Goal: Information Seeking & Learning: Learn about a topic

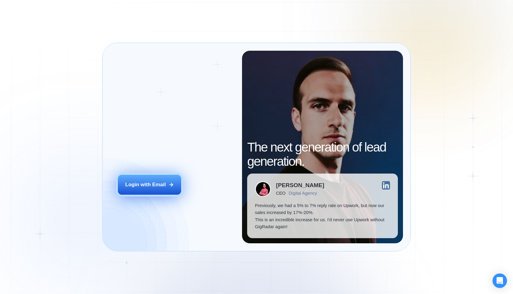
click at [163, 189] on button "Login with Email" at bounding box center [150, 185] width 64 height 20
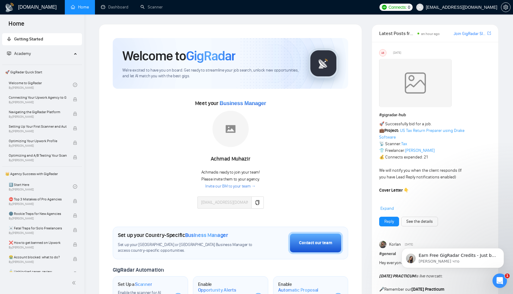
click at [239, 133] on img at bounding box center [231, 129] width 36 height 36
click at [231, 125] on img at bounding box center [231, 129] width 36 height 36
click at [233, 124] on img at bounding box center [231, 129] width 36 height 36
click at [235, 186] on link "Invite our BM to your team →" at bounding box center [230, 186] width 50 height 6
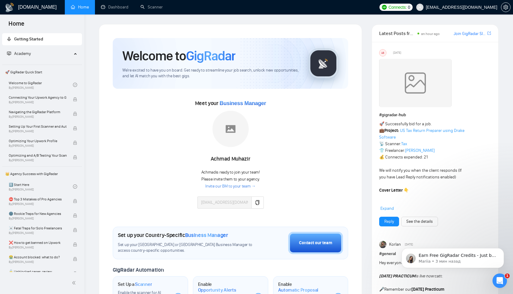
click at [237, 159] on div "Achmad Muhazir" at bounding box center [230, 159] width 66 height 10
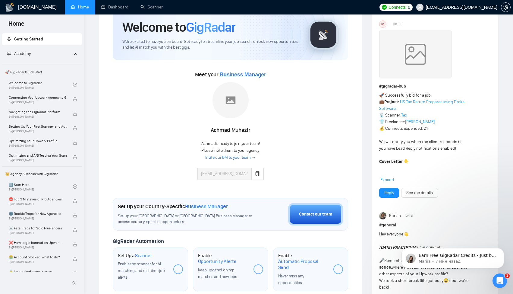
scroll to position [29, 0]
click at [194, 187] on div "Welcome to GigRadar We're excited to have you on board. Get ready to streamline…" at bounding box center [230, 213] width 235 height 408
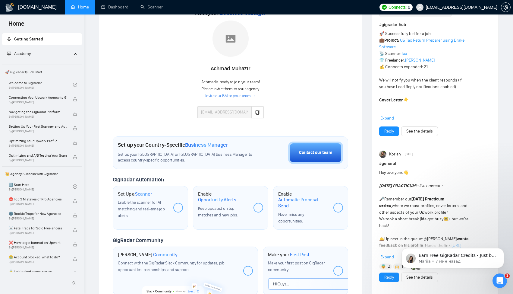
scroll to position [136, 0]
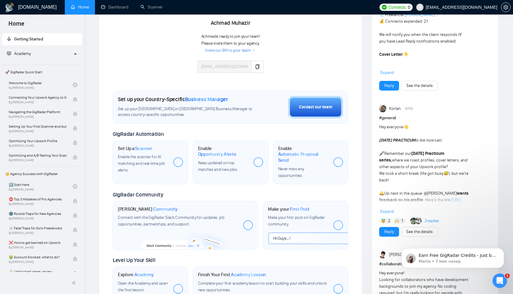
click at [257, 158] on div at bounding box center [259, 162] width 10 height 10
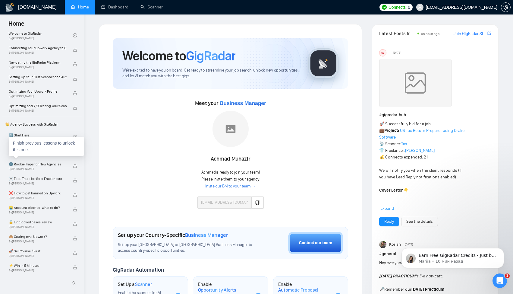
scroll to position [0, 0]
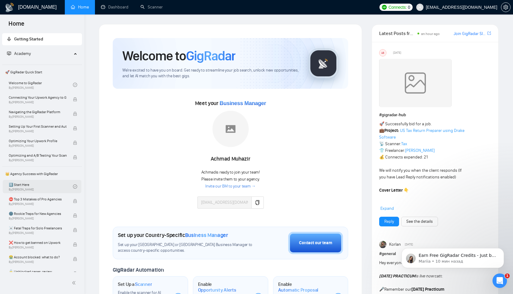
click at [52, 188] on link "1️⃣ Start Here By Vadym Ovcharenko" at bounding box center [41, 186] width 64 height 13
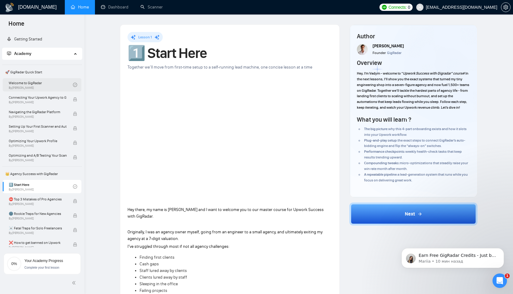
click at [41, 79] on link "Welcome to GigRadar By Vlad Timinsky" at bounding box center [41, 84] width 64 height 13
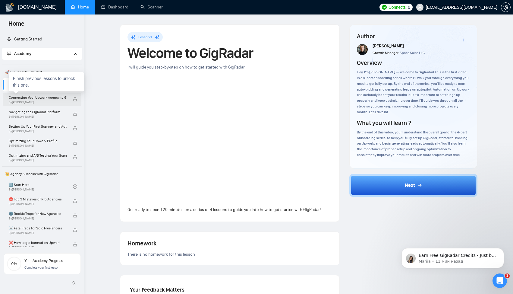
click at [52, 100] on span "By Vlad Timinsky" at bounding box center [38, 102] width 58 height 4
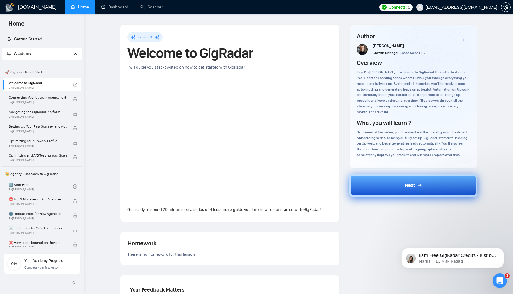
click at [368, 174] on button "Next" at bounding box center [413, 185] width 128 height 23
